Goal: Task Accomplishment & Management: Use online tool/utility

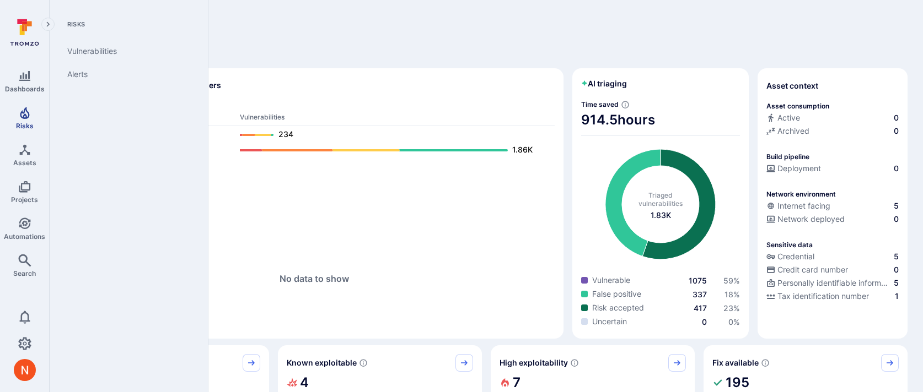
click at [27, 123] on span "Risks" at bounding box center [25, 126] width 18 height 8
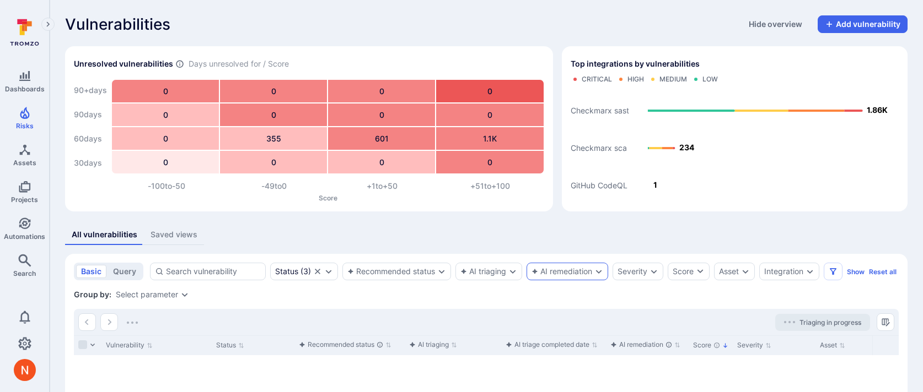
click at [562, 268] on div "AI remediation" at bounding box center [561, 271] width 61 height 9
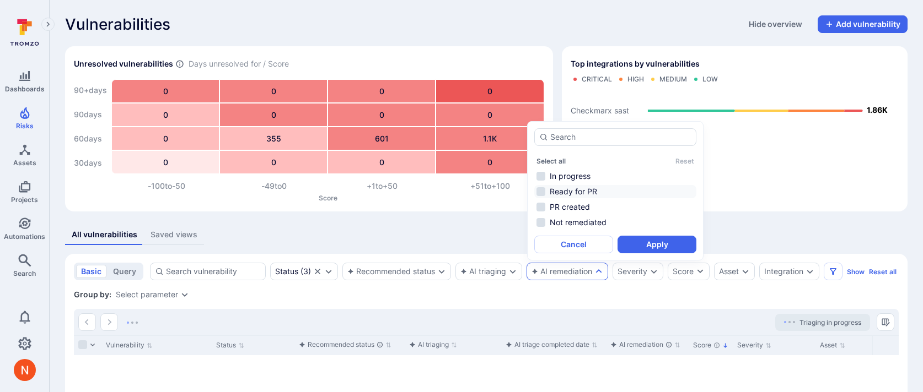
click at [569, 190] on li "Ready for PR" at bounding box center [615, 191] width 162 height 13
click at [569, 209] on li "PR created" at bounding box center [615, 207] width 162 height 13
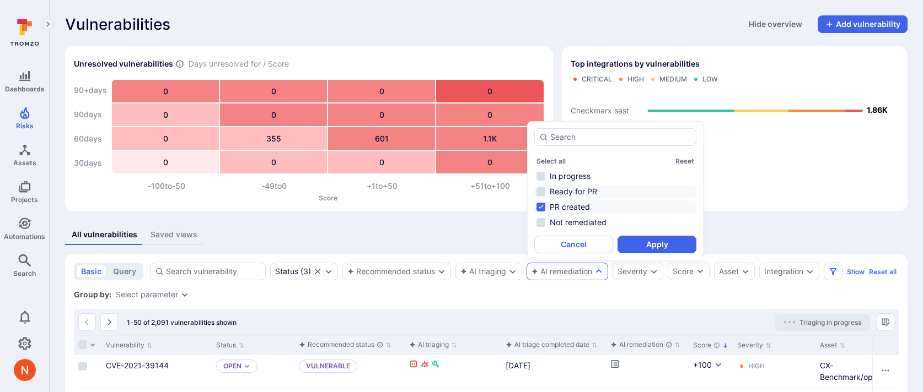
click at [586, 190] on li "Ready for PR" at bounding box center [615, 191] width 162 height 13
click at [636, 237] on button "Apply" at bounding box center [656, 245] width 79 height 18
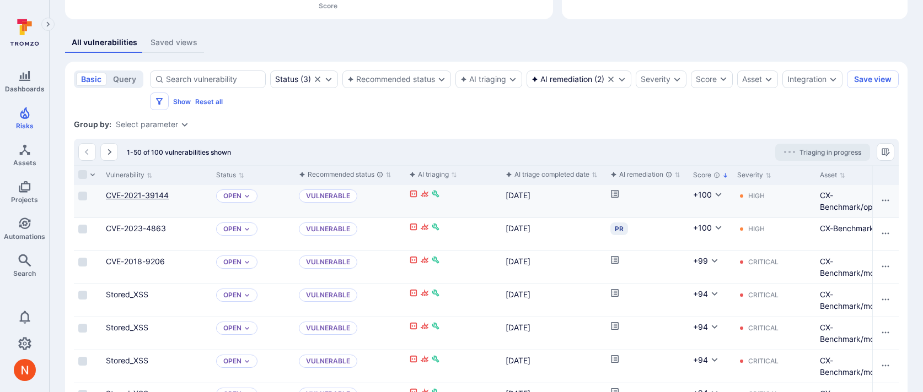
click at [129, 195] on link "CVE-2021-39144" at bounding box center [137, 195] width 63 height 9
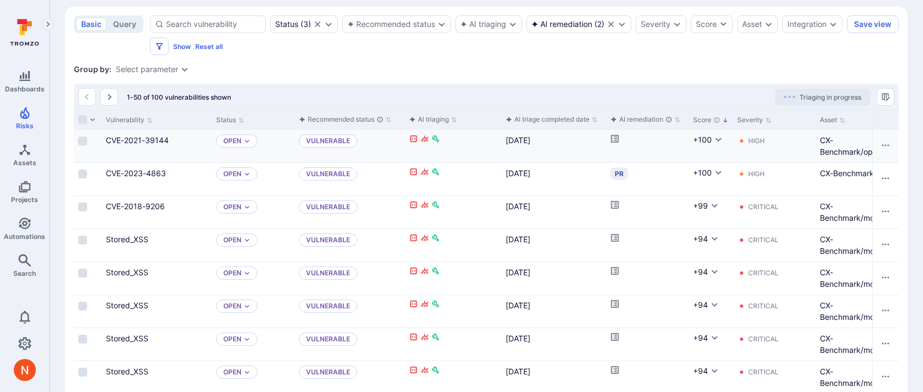
scroll to position [268, 0]
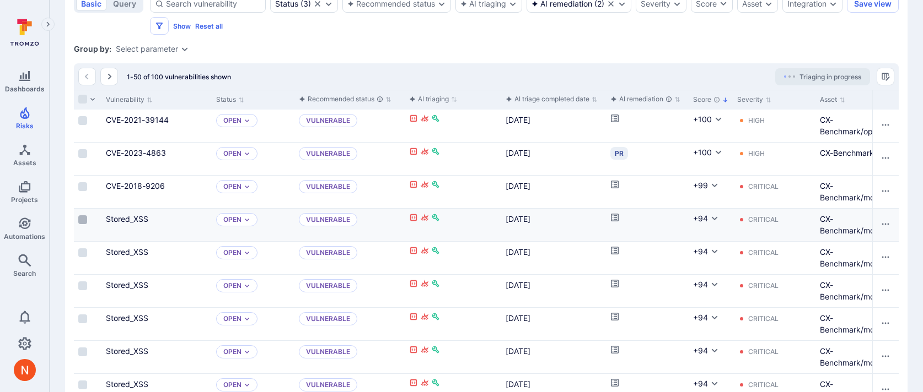
click at [84, 218] on input "Select row" at bounding box center [82, 220] width 9 height 9
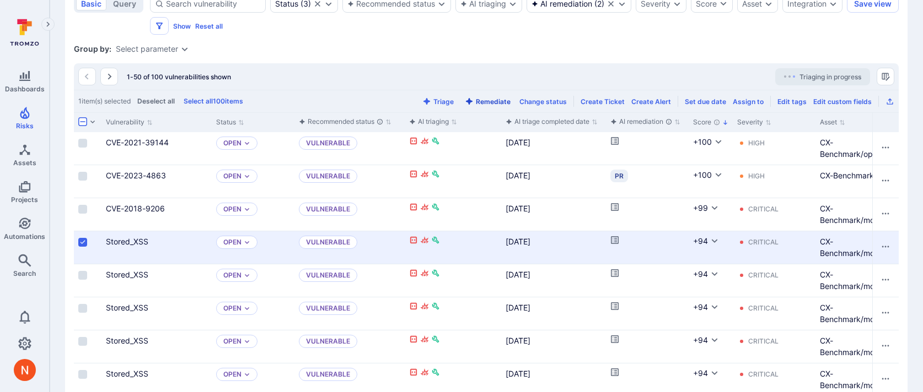
click at [507, 99] on button "Remediate" at bounding box center [487, 102] width 50 height 8
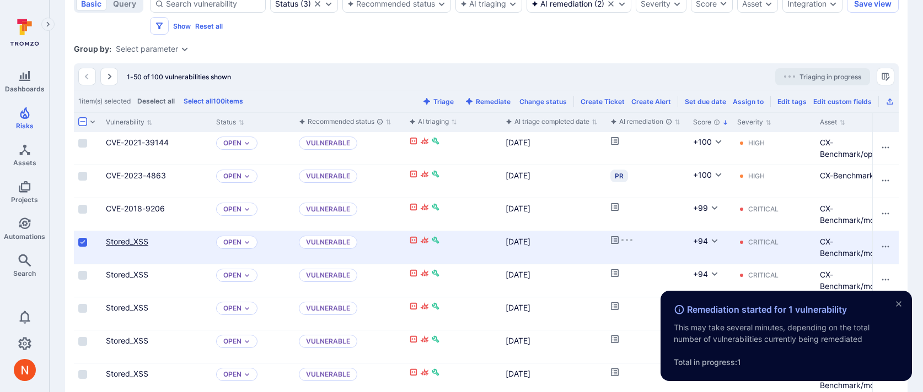
click at [136, 241] on link "Stored_XSS" at bounding box center [127, 241] width 42 height 9
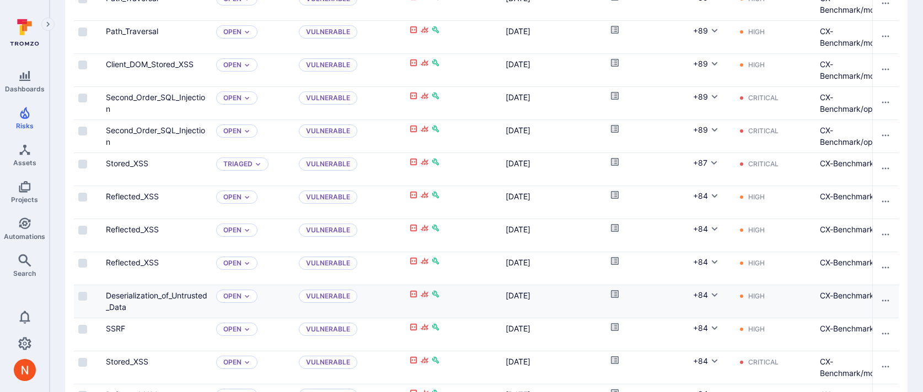
scroll to position [1081, 0]
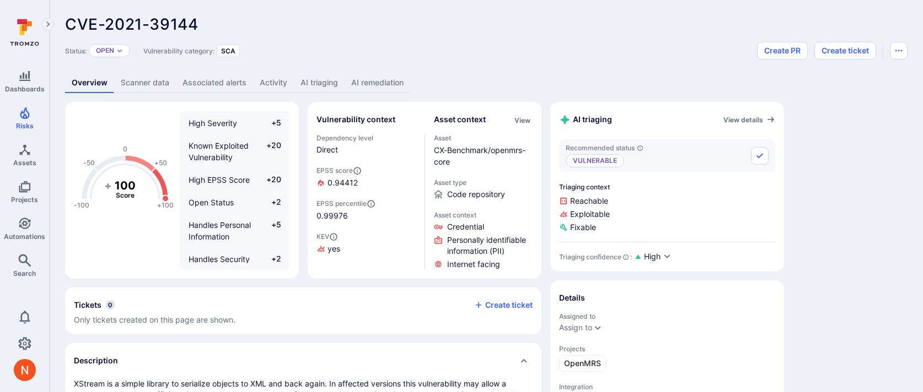
scroll to position [20, 0]
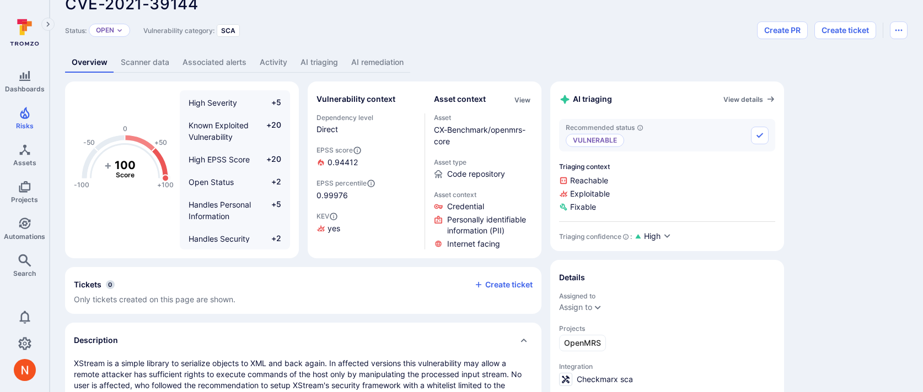
click at [370, 56] on link "AI remediation" at bounding box center [377, 62] width 66 height 20
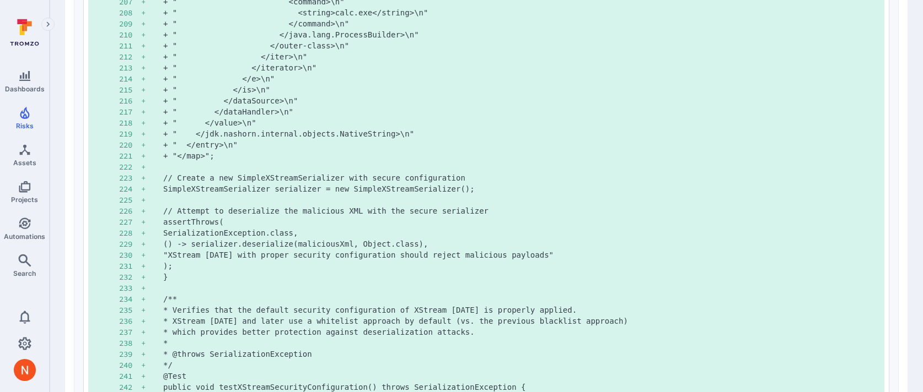
scroll to position [1790, 0]
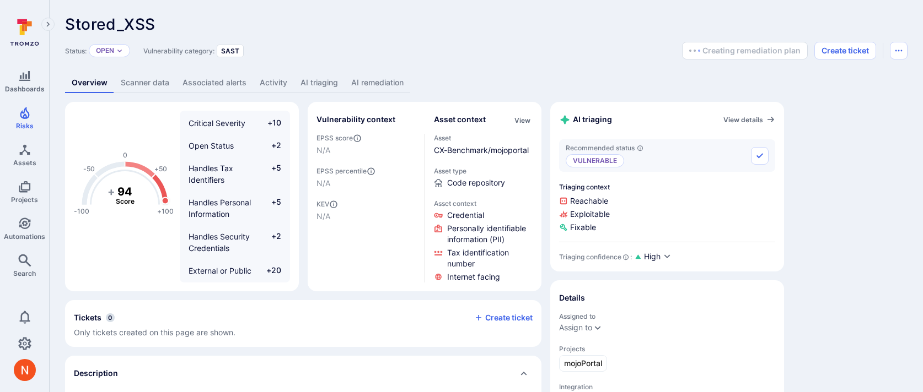
click at [386, 78] on link "AI remediation" at bounding box center [377, 83] width 66 height 20
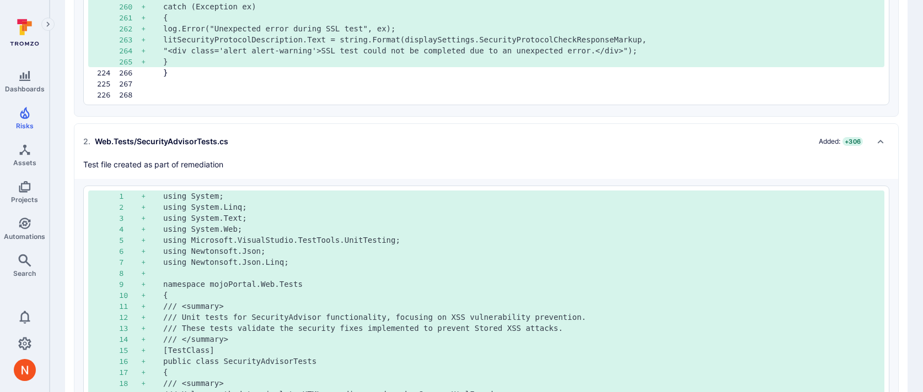
scroll to position [1562, 0]
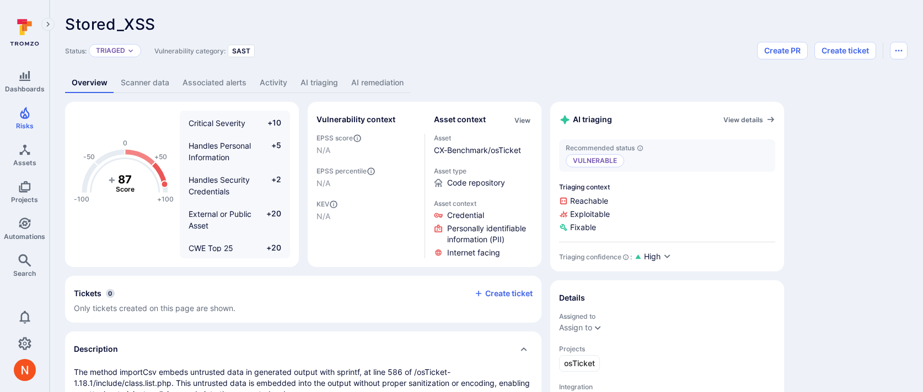
click at [381, 84] on link "AI remediation" at bounding box center [377, 83] width 66 height 20
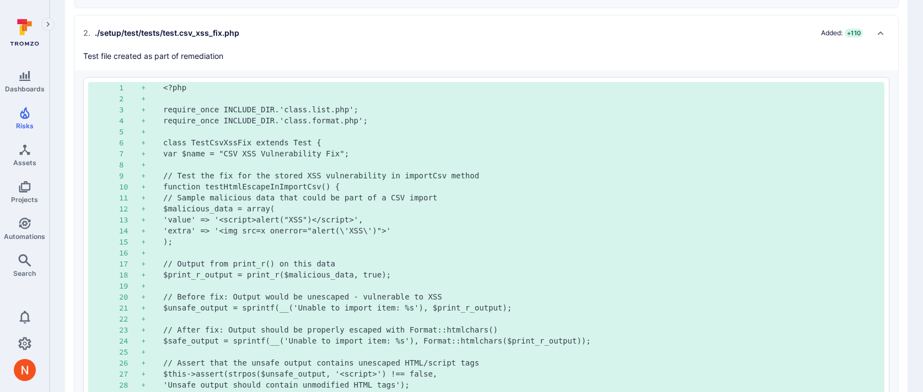
scroll to position [484, 0]
